Goal: Information Seeking & Learning: Check status

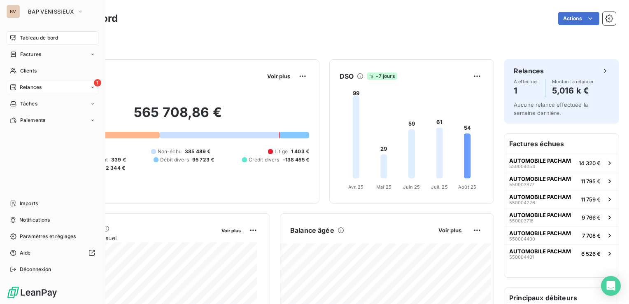
click at [20, 91] on span "Relances" at bounding box center [31, 87] width 22 height 7
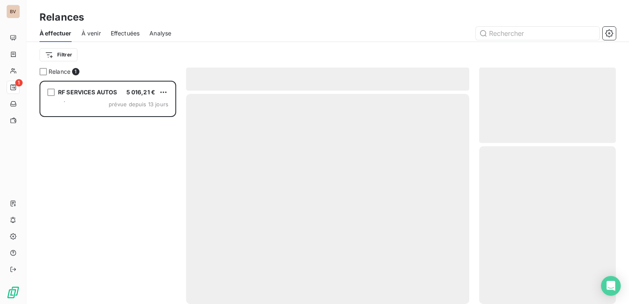
scroll to position [217, 130]
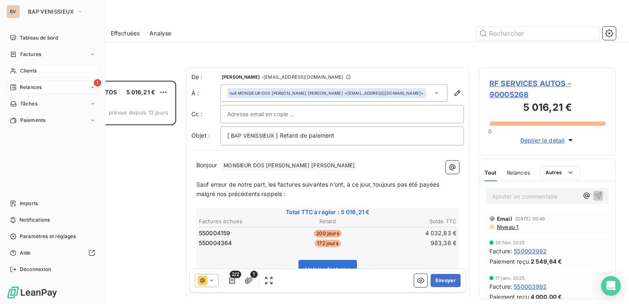
click at [29, 72] on span "Clients" at bounding box center [28, 70] width 16 height 7
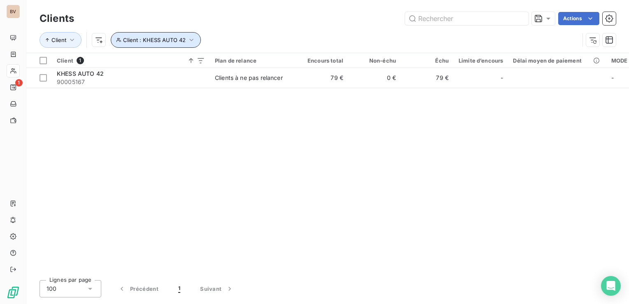
click at [176, 39] on span "Client : KHESS AUTO 42" at bounding box center [154, 40] width 63 height 7
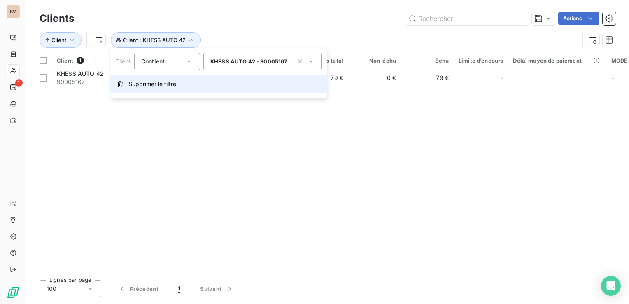
click at [135, 82] on span "Supprimer le filtre" at bounding box center [152, 84] width 48 height 8
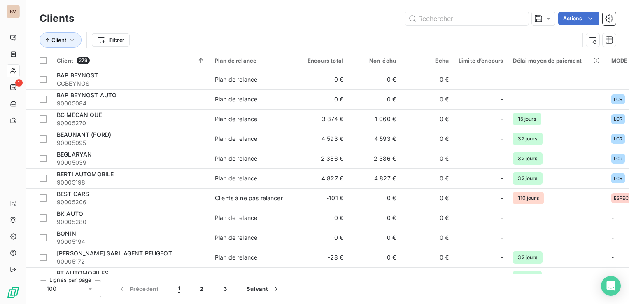
scroll to position [658, 0]
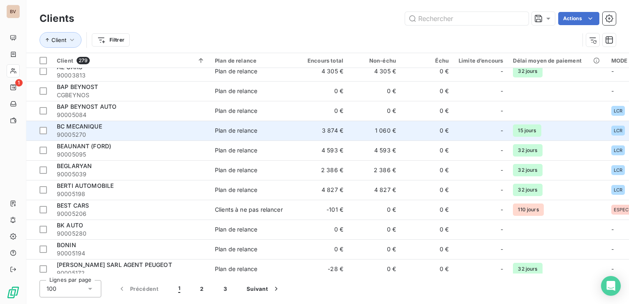
click at [95, 130] on span "90005270" at bounding box center [131, 134] width 148 height 8
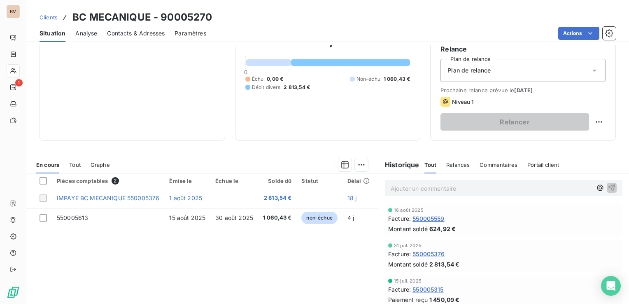
scroll to position [82, 0]
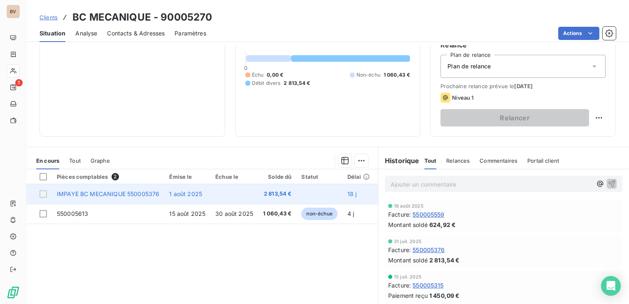
click at [48, 193] on td at bounding box center [39, 194] width 26 height 20
click at [46, 194] on div at bounding box center [42, 193] width 7 height 7
click at [68, 195] on span "IMPAYE BC MECANIQUE 550005376" at bounding box center [108, 193] width 102 height 7
click at [151, 193] on span "IMPAYE BC MECANIQUE 550005376" at bounding box center [108, 193] width 102 height 7
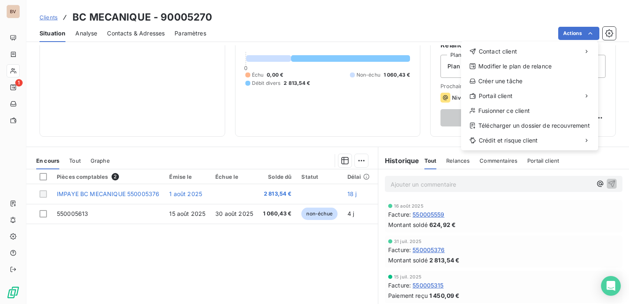
click at [589, 34] on html "BV 1 Clients BC MECANIQUE - 90005270 Situation Analyse Contacts & Adresses Para…" at bounding box center [314, 152] width 629 height 304
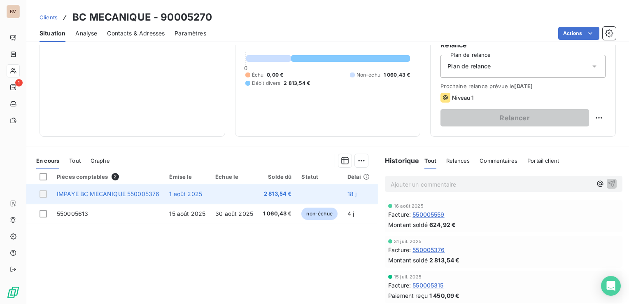
click at [323, 190] on td at bounding box center [319, 194] width 46 height 20
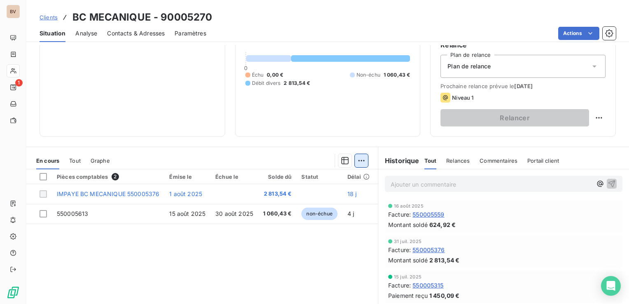
click at [357, 162] on html "BV 1 Clients BC MECANIQUE - 90005270 Situation Analyse Contacts & Adresses Para…" at bounding box center [314, 152] width 629 height 304
click at [309, 160] on html "BV 1 Clients BC MECANIQUE - 90005270 Situation Analyse Contacts & Adresses Para…" at bounding box center [314, 152] width 629 height 304
click at [341, 160] on icon "button" at bounding box center [345, 160] width 8 height 8
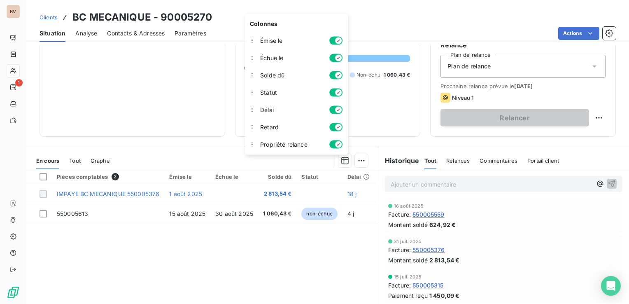
click at [342, 246] on div "Pièces comptables 2 Émise le Échue le Solde dû Statut Délai Retard IMPAYE BC ME…" at bounding box center [201, 248] width 351 height 158
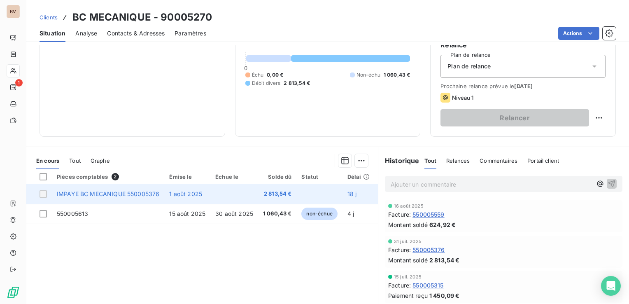
click at [99, 191] on span "IMPAYE BC MECANIQUE 550005376" at bounding box center [108, 193] width 102 height 7
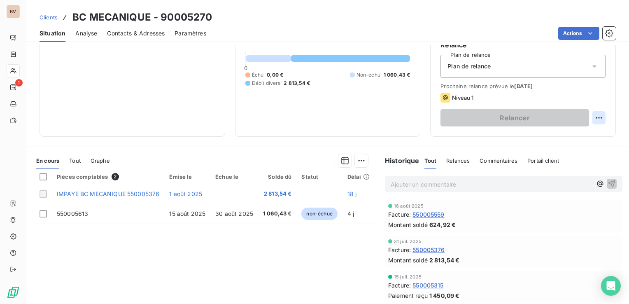
click at [592, 116] on html "BV 1 Clients BC MECANIQUE - 90005270 Situation Analyse Contacts & Adresses Para…" at bounding box center [314, 152] width 629 height 304
click at [138, 192] on html "BV 1 Clients BC MECANIQUE - 90005270 Situation Analyse Contacts & Adresses Para…" at bounding box center [314, 152] width 629 height 304
click at [592, 67] on icon at bounding box center [594, 66] width 4 height 2
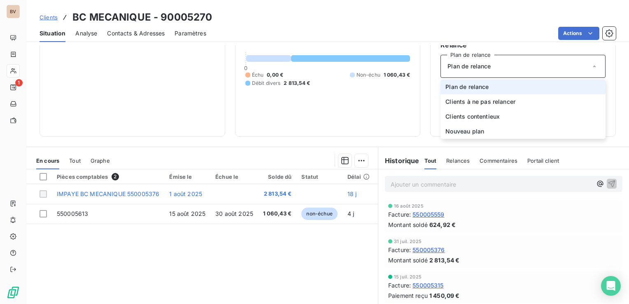
click at [592, 67] on icon at bounding box center [593, 66] width 3 height 2
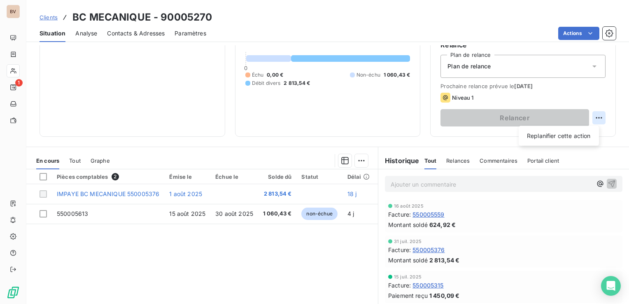
click at [595, 116] on html "BV 1 Clients BC MECANIQUE - 90005270 Situation Analyse Contacts & Adresses Para…" at bounding box center [314, 152] width 629 height 304
click at [138, 249] on html "BV 1 Clients BC MECANIQUE - 90005270 Situation Analyse Contacts & Adresses Para…" at bounding box center [314, 152] width 629 height 304
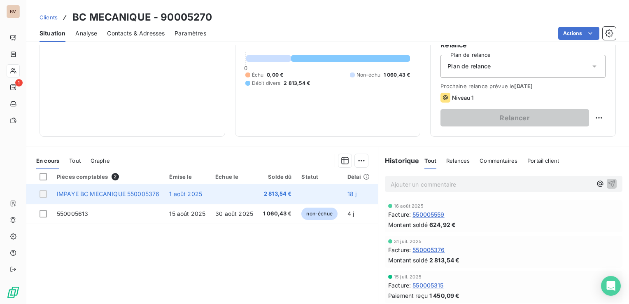
click at [42, 193] on div at bounding box center [42, 193] width 7 height 7
click at [80, 192] on span "IMPAYE BC MECANIQUE 550005376" at bounding box center [108, 193] width 102 height 7
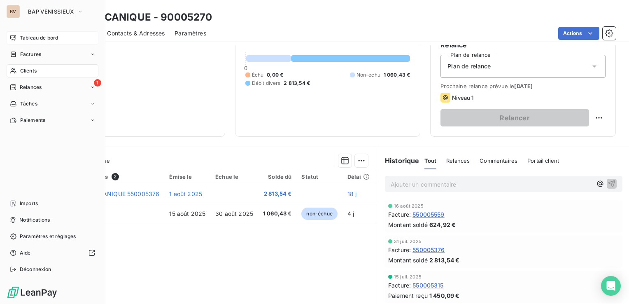
click at [18, 35] on div "Tableau de bord" at bounding box center [53, 37] width 92 height 13
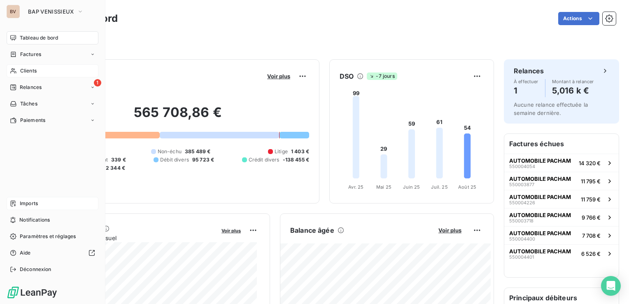
click at [26, 200] on span "Imports" at bounding box center [29, 203] width 18 height 7
